Goal: Information Seeking & Learning: Learn about a topic

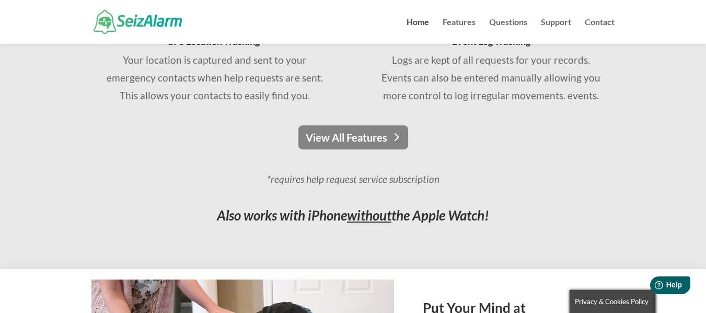
scroll to position [877, 0]
click at [359, 131] on link "View All Features" at bounding box center [353, 137] width 110 height 24
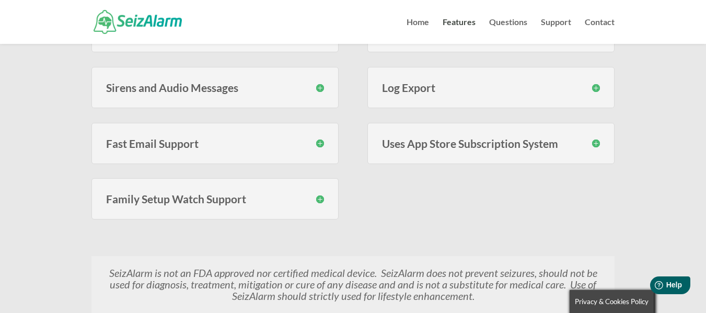
scroll to position [549, 0]
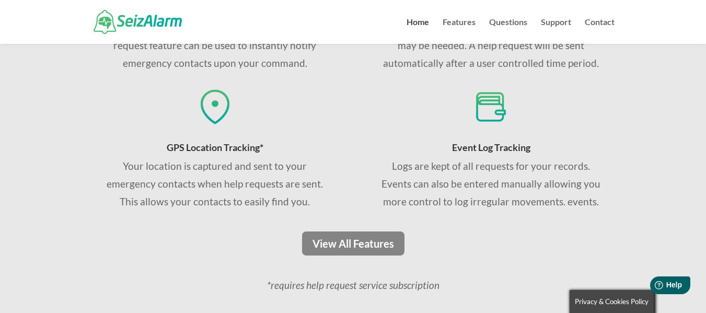
scroll to position [771, 0]
